Goal: Register for event/course

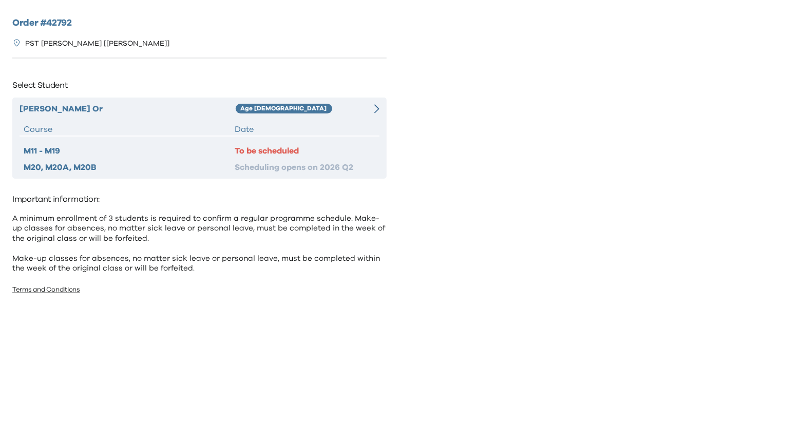
click at [355, 114] on div "Age 6-7" at bounding box center [299, 109] width 126 height 12
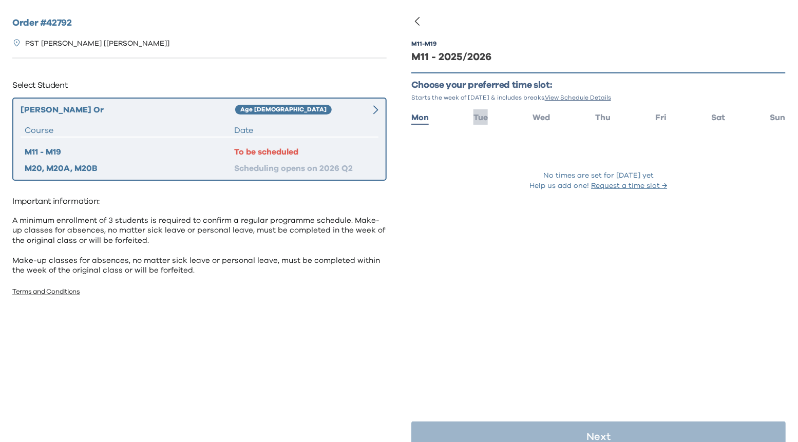
click at [479, 119] on span "Tue" at bounding box center [480, 117] width 14 height 8
click at [546, 114] on span "Wed" at bounding box center [541, 117] width 17 height 8
click at [615, 115] on ul "Mon Tue Wed Thu Fri Sat Sun" at bounding box center [598, 116] width 374 height 15
drag, startPoint x: 601, startPoint y: 115, endPoint x: 607, endPoint y: 115, distance: 5.6
click at [601, 115] on span "Thu" at bounding box center [602, 117] width 15 height 8
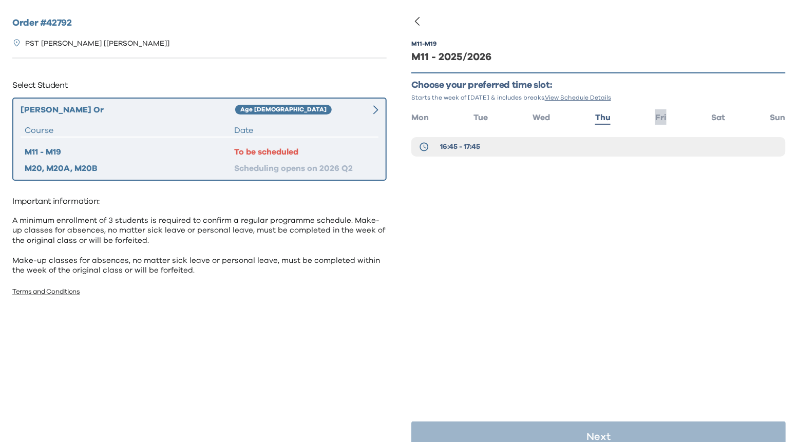
click at [666, 115] on span "Fri" at bounding box center [660, 117] width 11 height 8
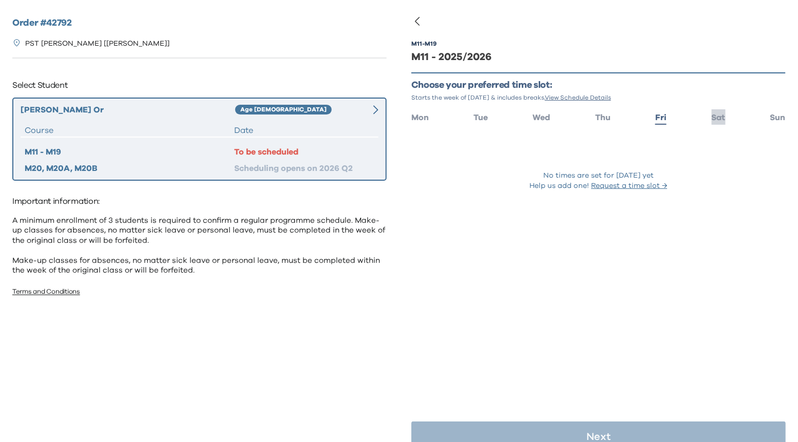
click at [714, 117] on span "Sat" at bounding box center [718, 117] width 14 height 8
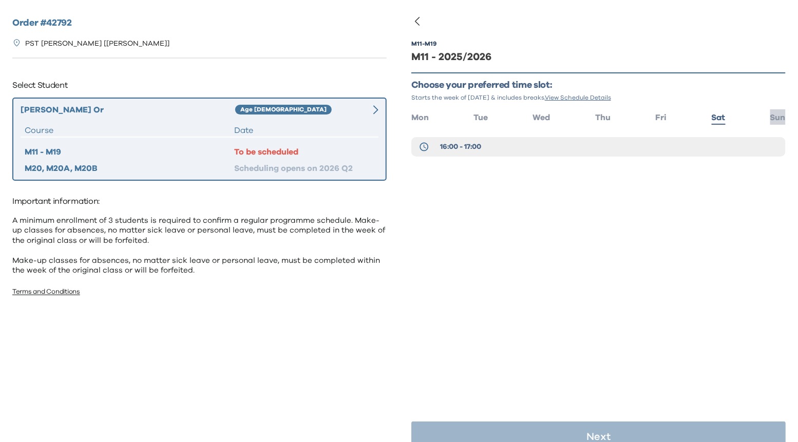
click at [776, 117] on span "Sun" at bounding box center [777, 117] width 15 height 8
